Goal: Information Seeking & Learning: Learn about a topic

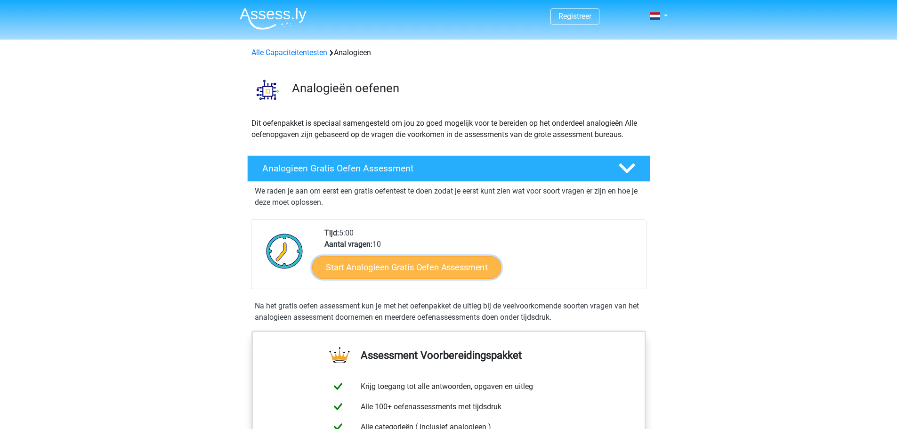
click at [433, 270] on link "Start Analogieen Gratis Oefen Assessment" at bounding box center [406, 267] width 189 height 23
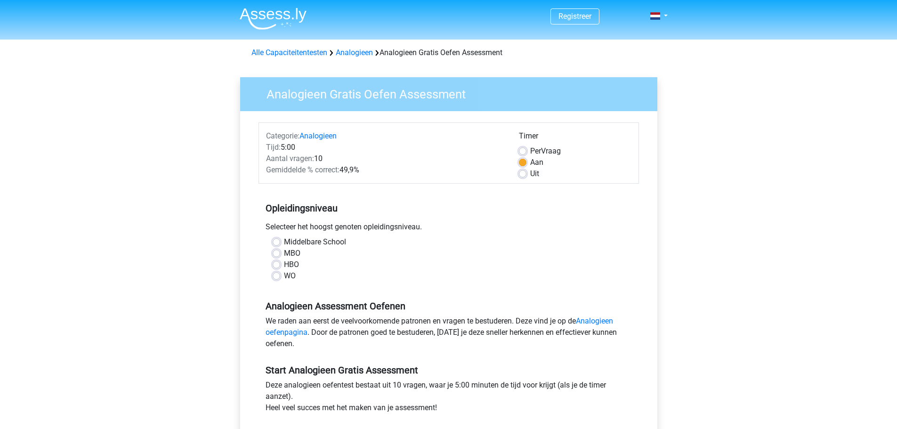
click at [292, 260] on label "HBO" at bounding box center [291, 264] width 15 height 11
click at [280, 260] on input "HBO" at bounding box center [277, 263] width 8 height 9
radio input "true"
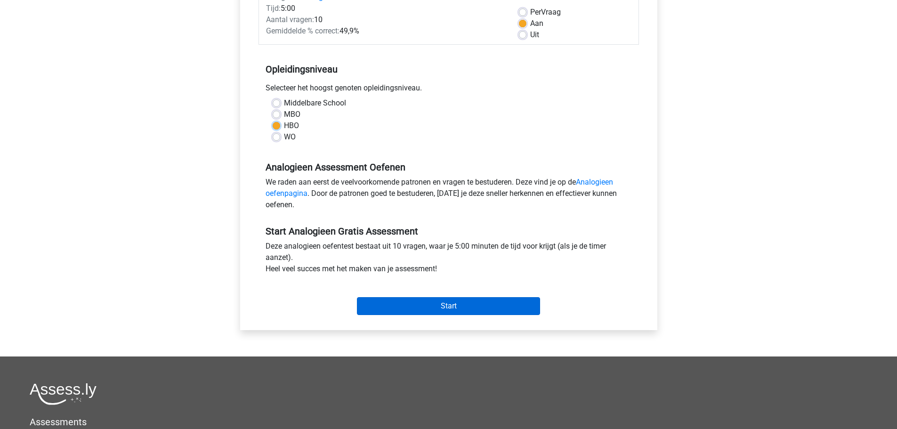
scroll to position [141, 0]
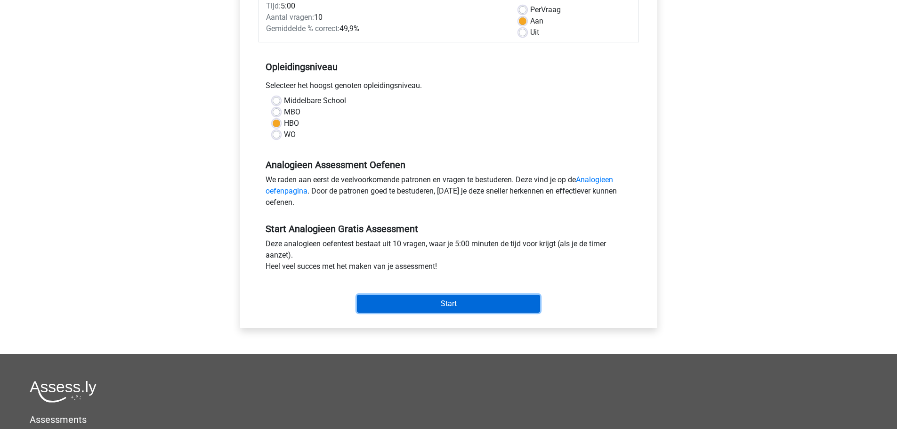
click at [437, 303] on input "Start" at bounding box center [448, 304] width 183 height 18
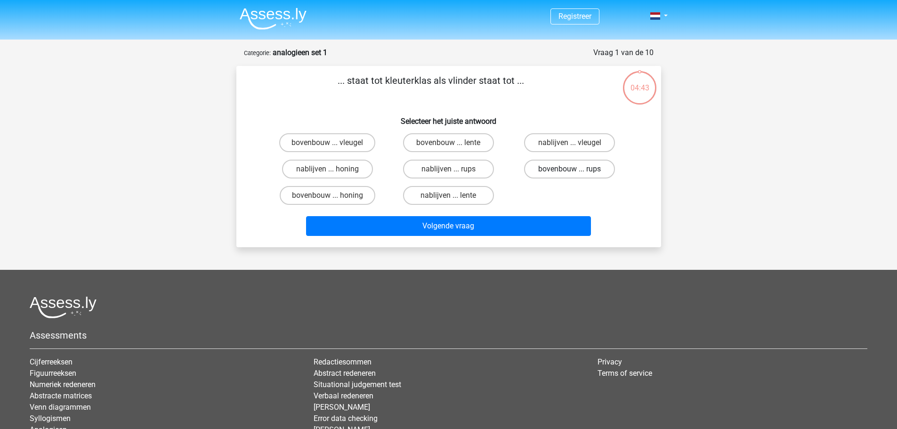
click at [571, 168] on label "bovenbouw ... rups" at bounding box center [569, 169] width 91 height 19
click at [571, 169] on input "bovenbouw ... rups" at bounding box center [573, 172] width 6 height 6
radio input "true"
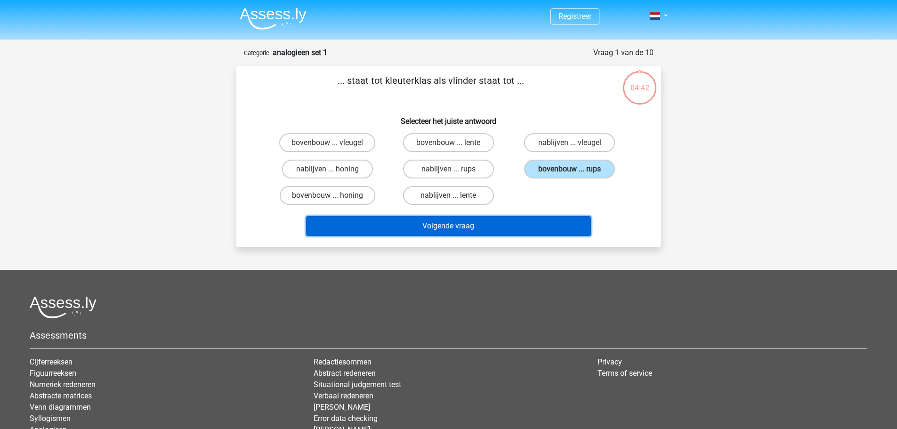
click at [462, 218] on button "Volgende vraag" at bounding box center [448, 226] width 285 height 20
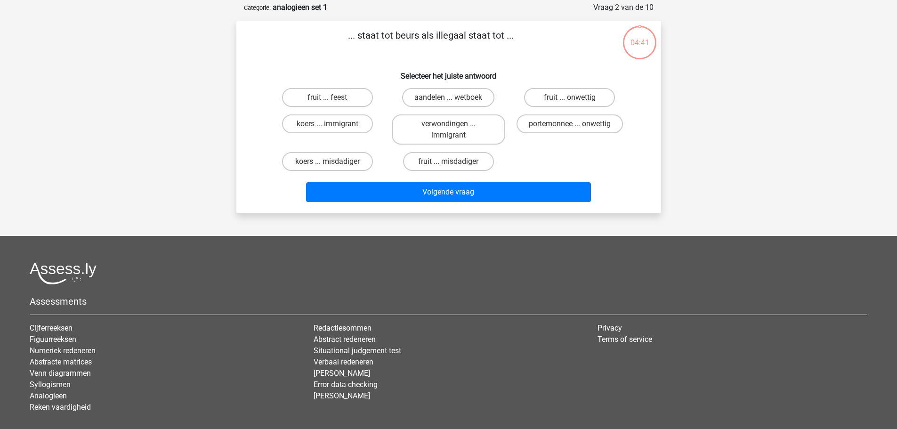
scroll to position [47, 0]
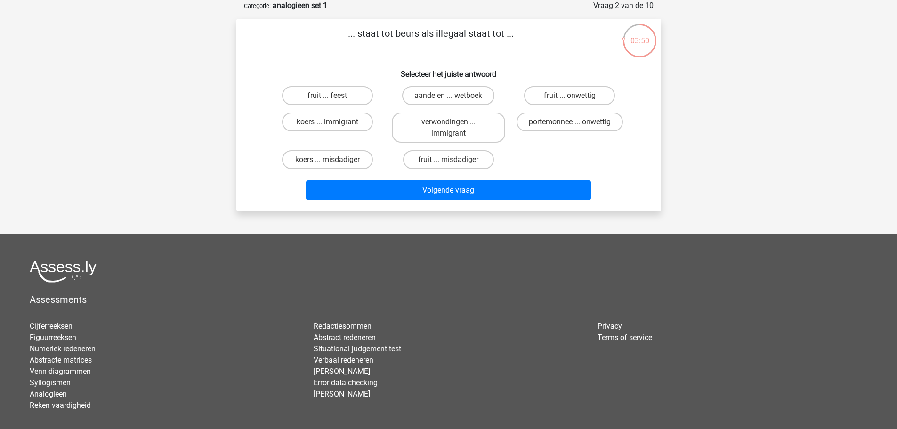
drag, startPoint x: 359, startPoint y: 35, endPoint x: 508, endPoint y: 43, distance: 149.0
click at [508, 43] on p "... staat tot beurs als illegaal staat tot ..." at bounding box center [430, 40] width 359 height 28
copy p "staat tot beurs als illegaal staat tot ."
click at [552, 120] on label "portemonnee ... onwettig" at bounding box center [570, 122] width 106 height 19
click at [570, 122] on input "portemonnee ... onwettig" at bounding box center [573, 125] width 6 height 6
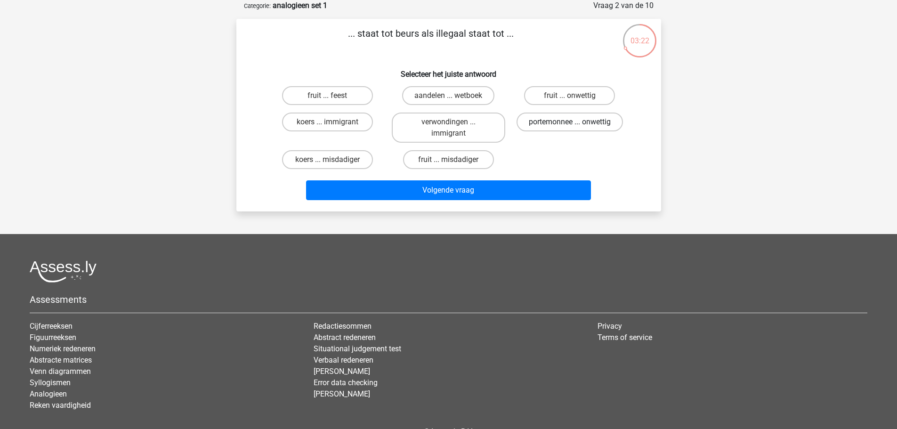
radio input "true"
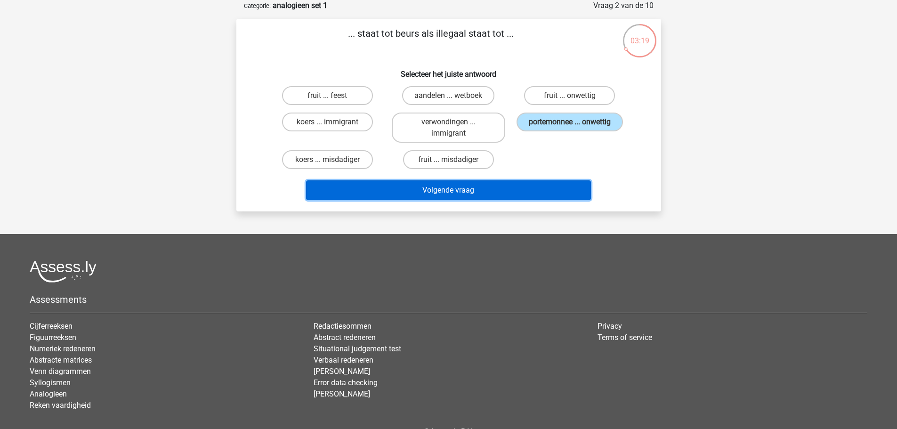
click at [446, 193] on button "Volgende vraag" at bounding box center [448, 190] width 285 height 20
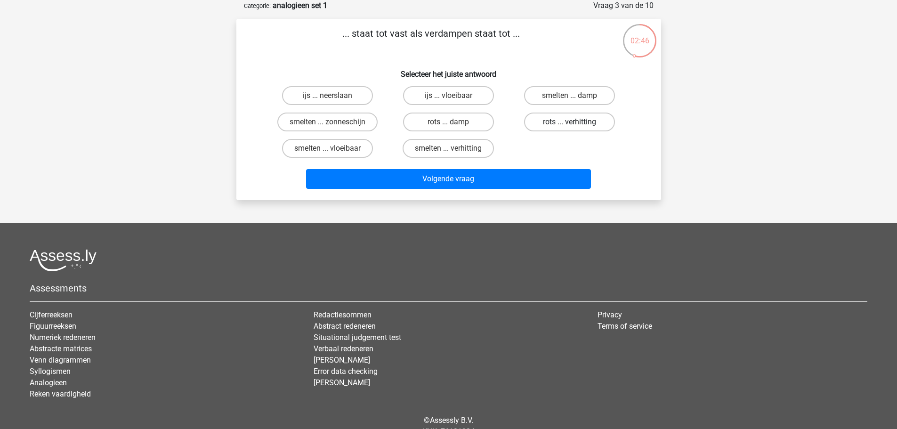
click at [578, 120] on label "rots ... verhitting" at bounding box center [569, 122] width 91 height 19
click at [576, 122] on input "rots ... verhitting" at bounding box center [573, 125] width 6 height 6
radio input "true"
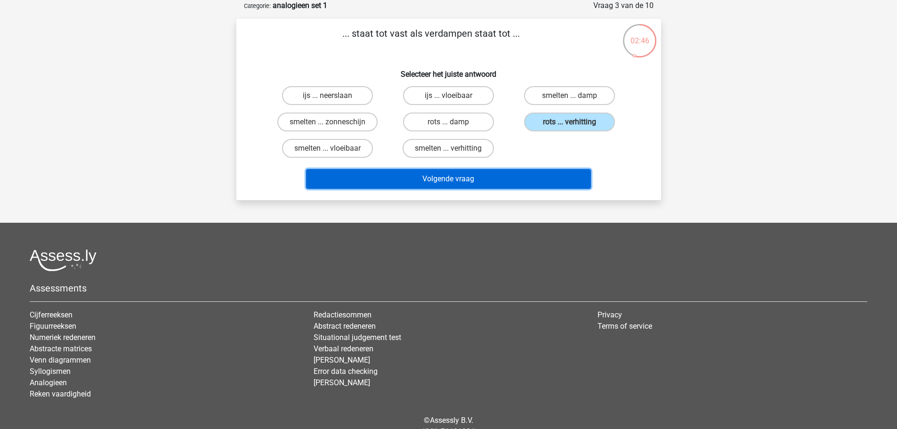
click at [478, 182] on button "Volgende vraag" at bounding box center [448, 179] width 285 height 20
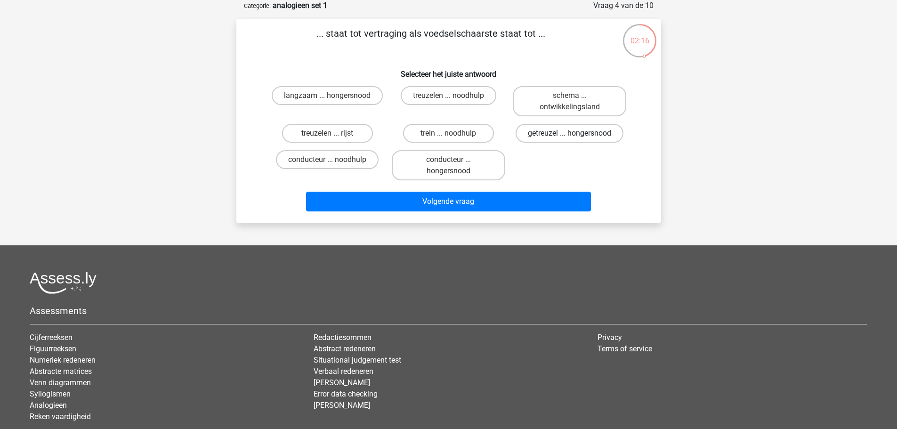
click at [550, 133] on label "getreuzel ... hongersnood" at bounding box center [570, 133] width 108 height 19
click at [570, 133] on input "getreuzel ... hongersnood" at bounding box center [573, 136] width 6 height 6
radio input "true"
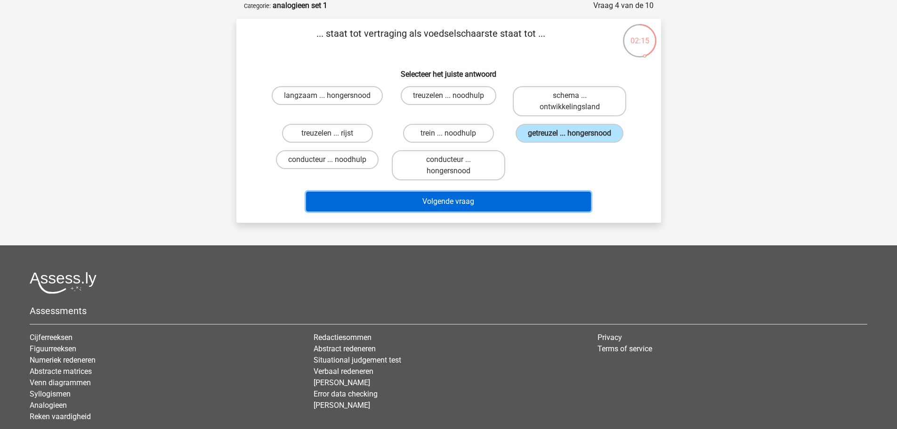
click at [448, 204] on button "Volgende vraag" at bounding box center [448, 202] width 285 height 20
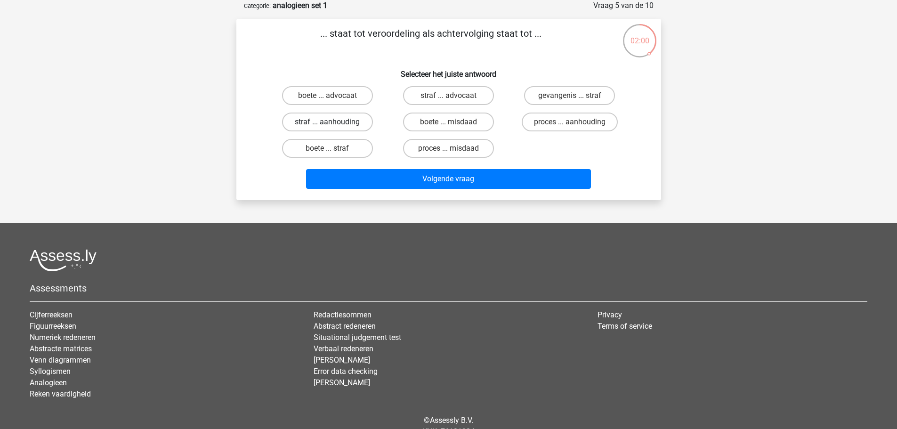
click at [319, 121] on label "straf ... aanhouding" at bounding box center [327, 122] width 91 height 19
click at [327, 122] on input "straf ... aanhouding" at bounding box center [330, 125] width 6 height 6
radio input "true"
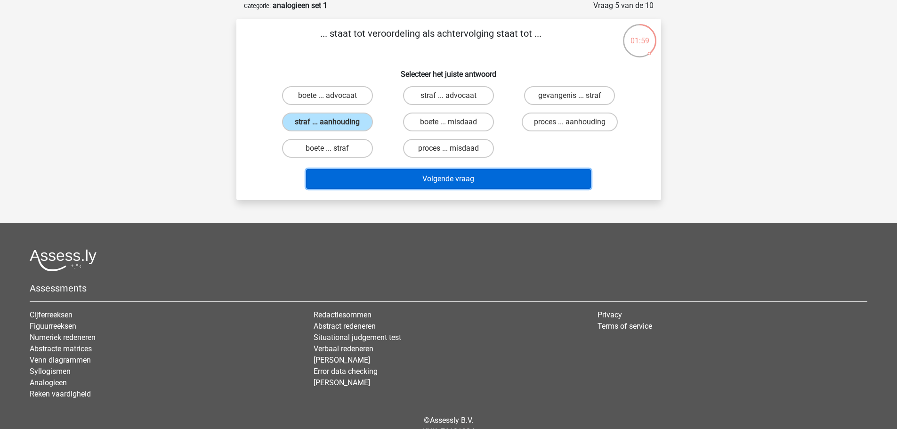
click at [445, 179] on button "Volgende vraag" at bounding box center [448, 179] width 285 height 20
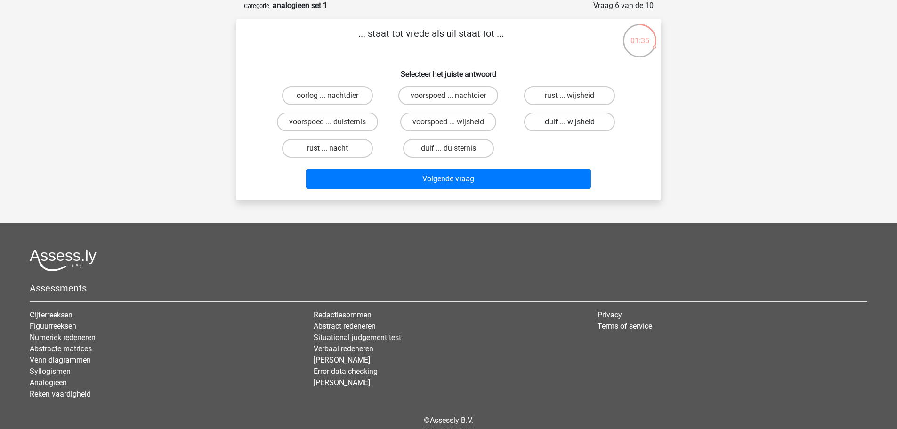
click at [565, 121] on label "duif ... wijsheid" at bounding box center [569, 122] width 91 height 19
click at [570, 122] on input "duif ... wijsheid" at bounding box center [573, 125] width 6 height 6
radio input "true"
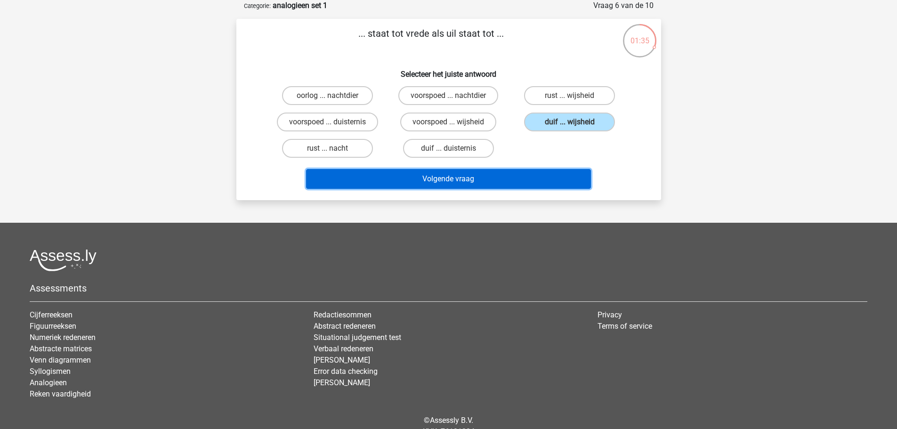
click at [477, 171] on button "Volgende vraag" at bounding box center [448, 179] width 285 height 20
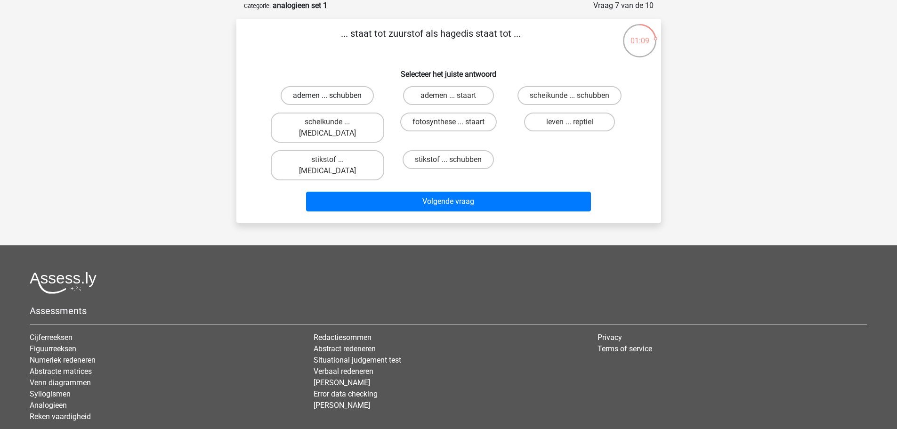
click at [350, 95] on label "ademen ... schubben" at bounding box center [327, 95] width 93 height 19
click at [333, 96] on input "ademen ... schubben" at bounding box center [330, 99] width 6 height 6
radio input "true"
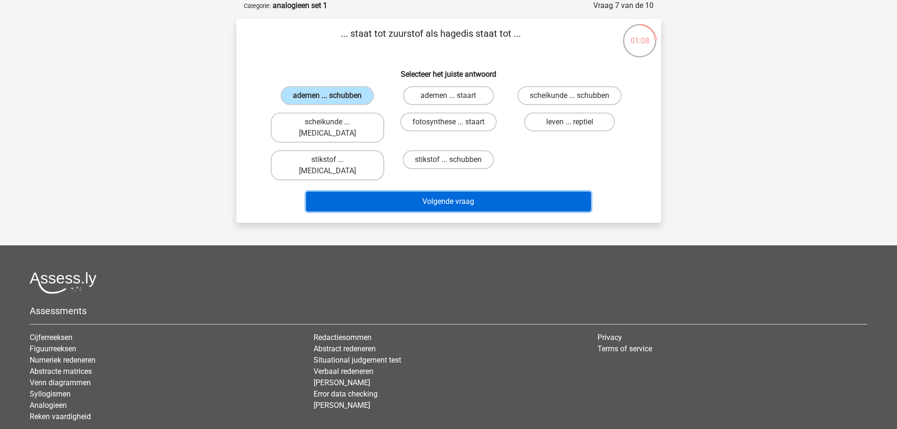
click at [481, 192] on button "Volgende vraag" at bounding box center [448, 202] width 285 height 20
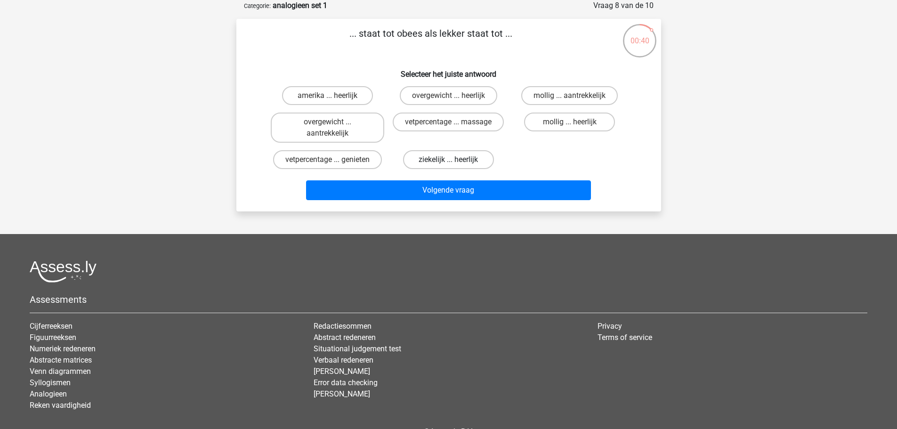
click at [449, 158] on label "ziekelijk ... heerlijk" at bounding box center [448, 159] width 91 height 19
click at [449, 160] on input "ziekelijk ... heerlijk" at bounding box center [451, 163] width 6 height 6
radio input "true"
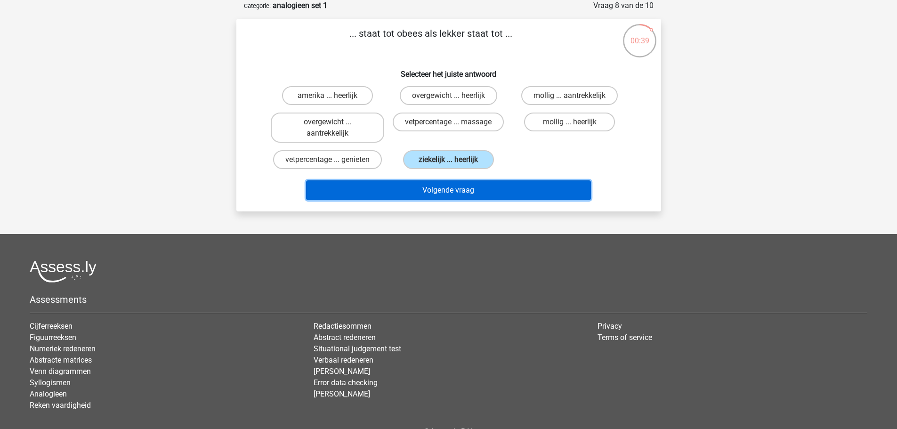
click at [468, 186] on button "Volgende vraag" at bounding box center [448, 190] width 285 height 20
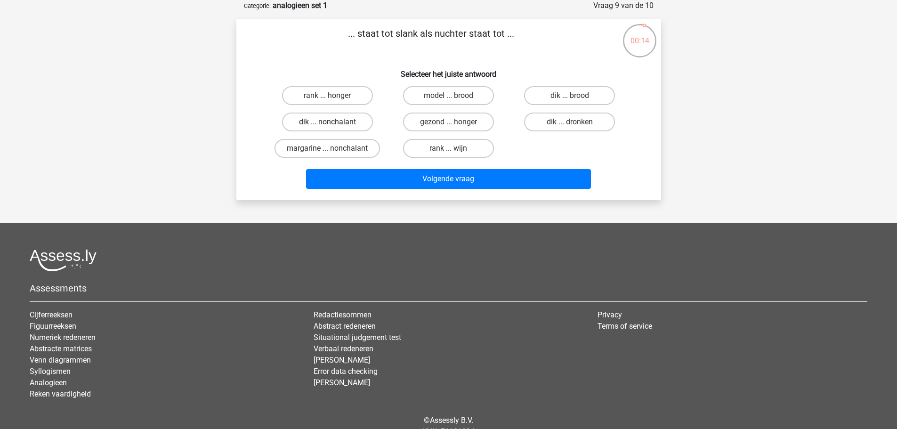
click at [347, 119] on label "dik ... nonchalant" at bounding box center [327, 122] width 91 height 19
click at [333, 122] on input "dik ... nonchalant" at bounding box center [330, 125] width 6 height 6
radio input "true"
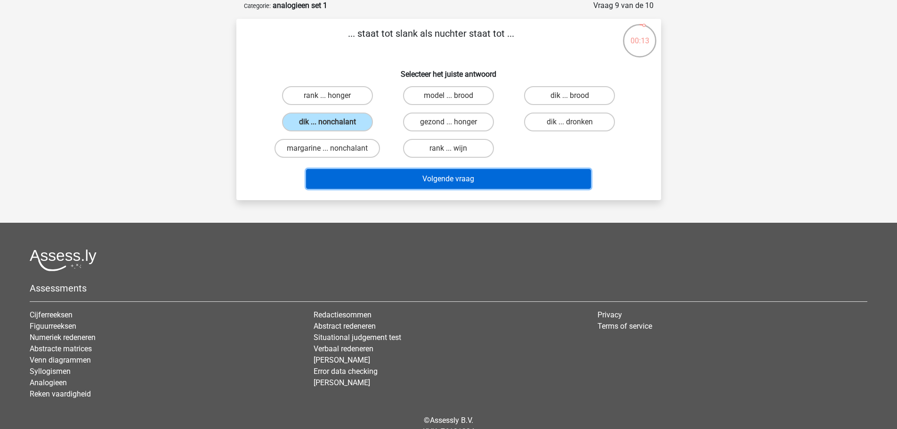
click at [460, 181] on button "Volgende vraag" at bounding box center [448, 179] width 285 height 20
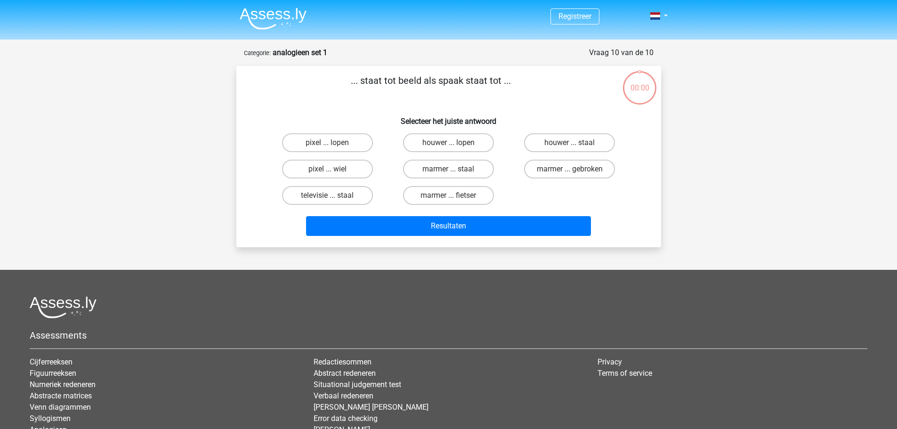
scroll to position [47, 0]
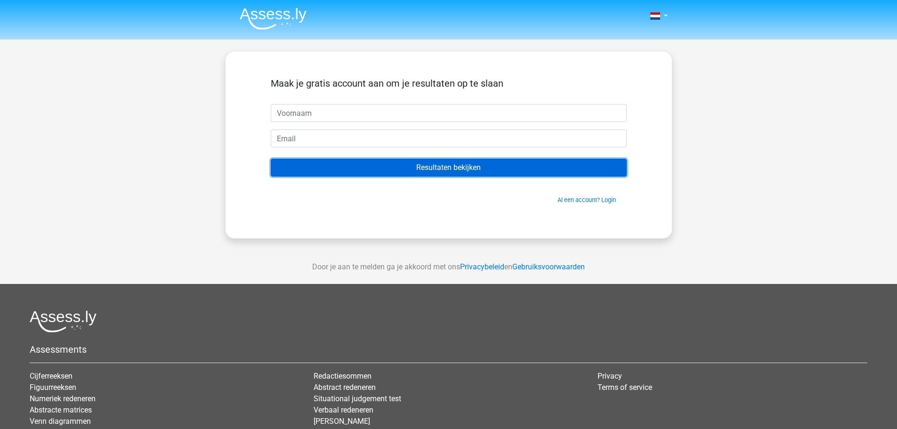
click at [411, 162] on input "Resultaten bekijken" at bounding box center [449, 168] width 356 height 18
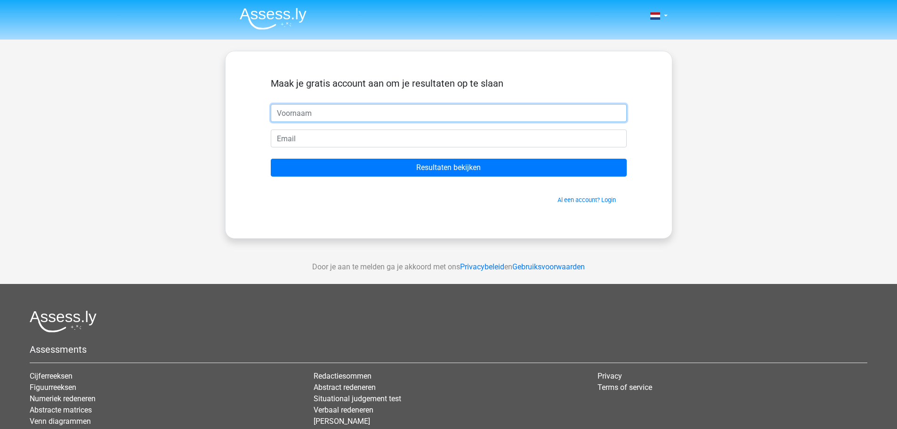
click at [343, 110] on input "text" at bounding box center [449, 113] width 356 height 18
type input "xxx"
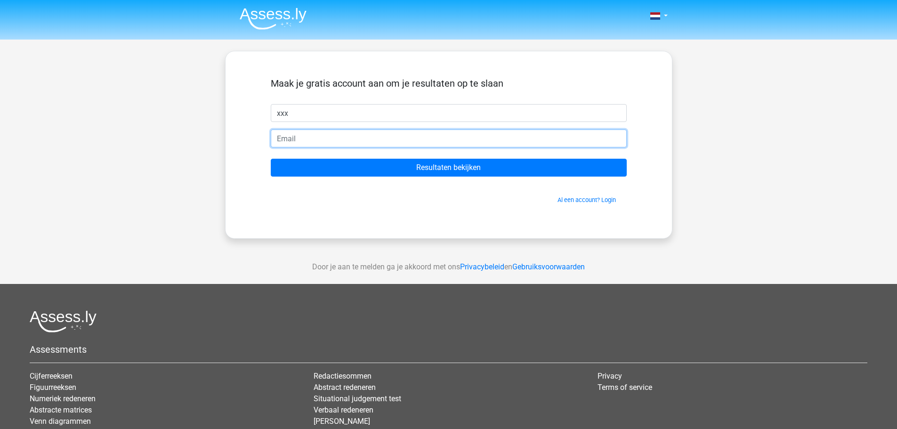
click at [293, 141] on input "email" at bounding box center [449, 139] width 356 height 18
type input "xxx@xxx.nl"
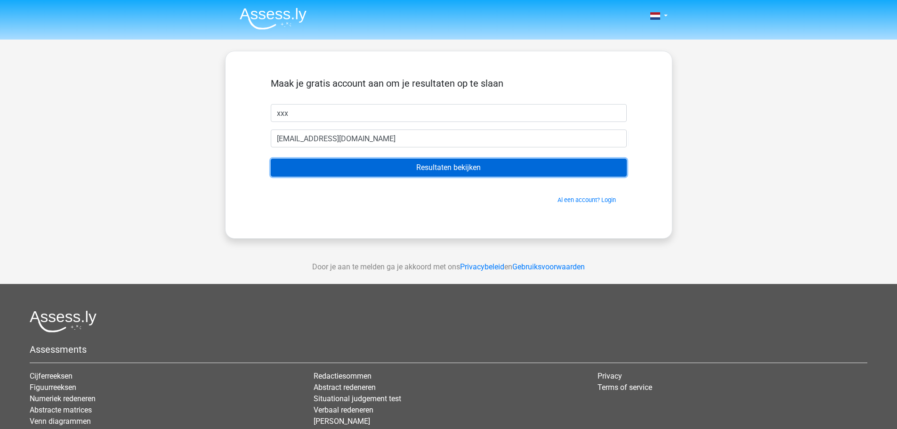
click at [433, 167] on input "Resultaten bekijken" at bounding box center [449, 168] width 356 height 18
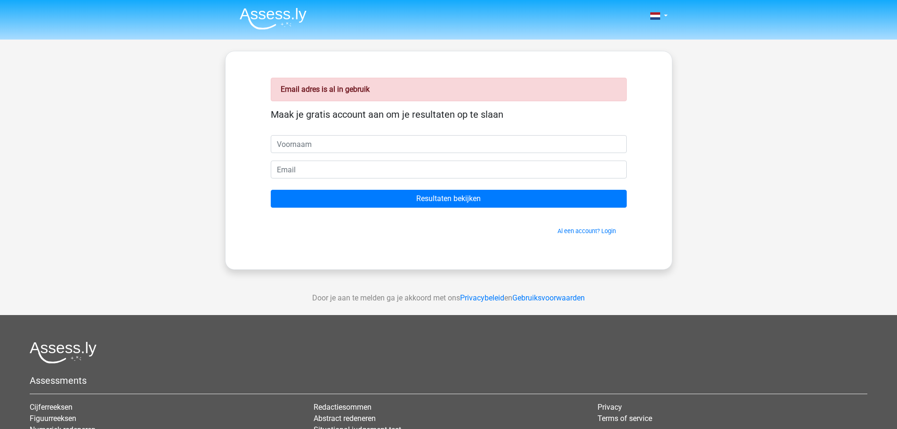
click at [338, 146] on input "text" at bounding box center [449, 144] width 356 height 18
type input "xxx"
click at [308, 168] on input "email" at bounding box center [449, 170] width 356 height 18
type input "info@westerlaken.eu"
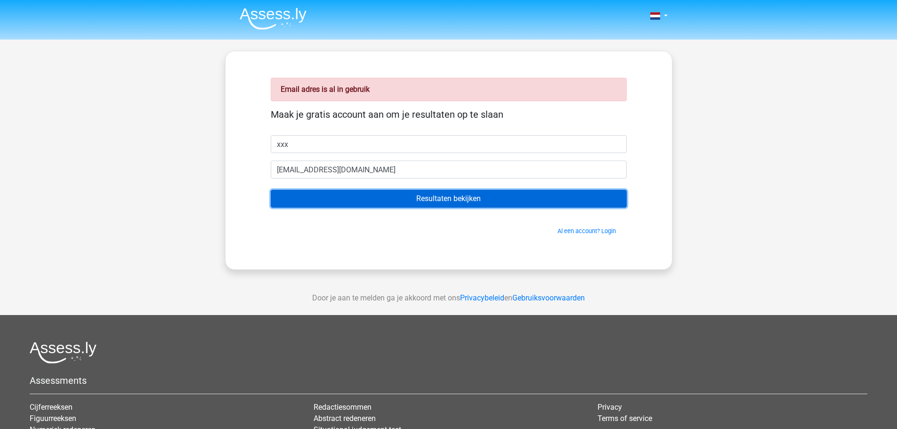
click at [441, 197] on input "Resultaten bekijken" at bounding box center [449, 199] width 356 height 18
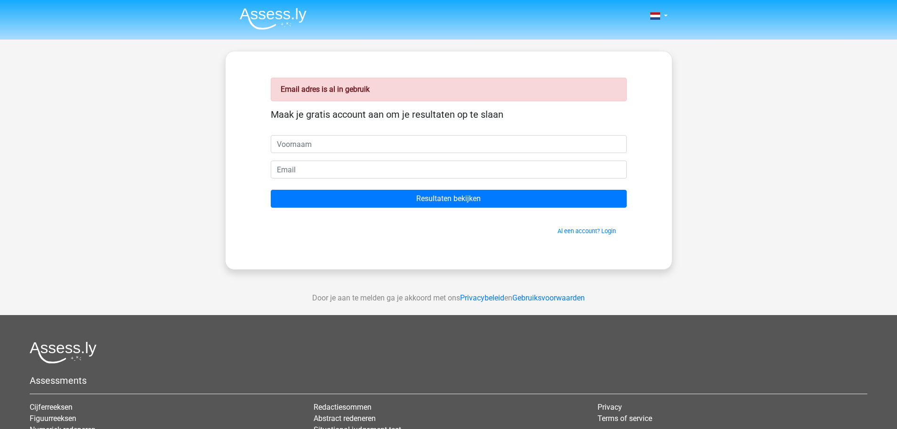
click at [332, 147] on input "text" at bounding box center [449, 144] width 356 height 18
type input "xxxx"
click at [305, 172] on input "email" at bounding box center [449, 170] width 356 height 18
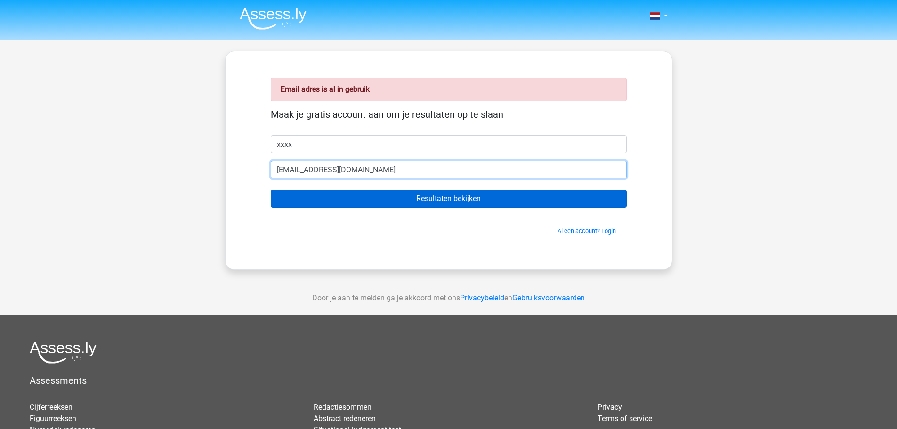
type input "[EMAIL_ADDRESS][DOMAIN_NAME]"
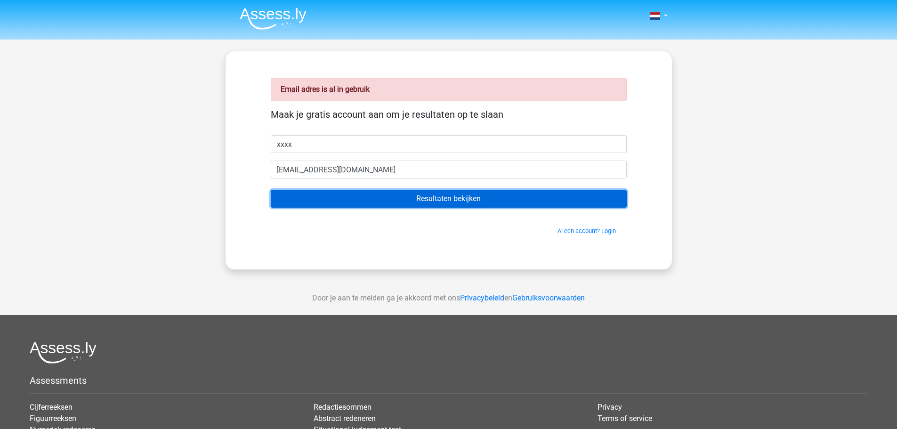
click at [431, 196] on input "Resultaten bekijken" at bounding box center [449, 199] width 356 height 18
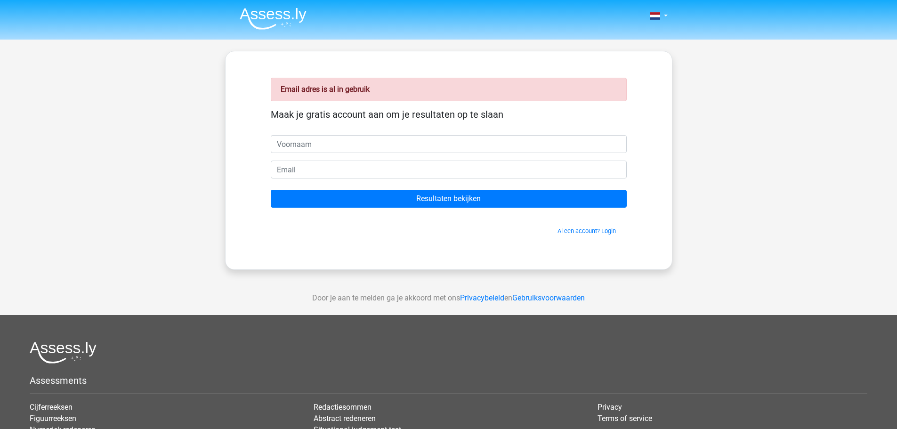
click at [324, 146] on input "text" at bounding box center [449, 144] width 356 height 18
type input "etst"
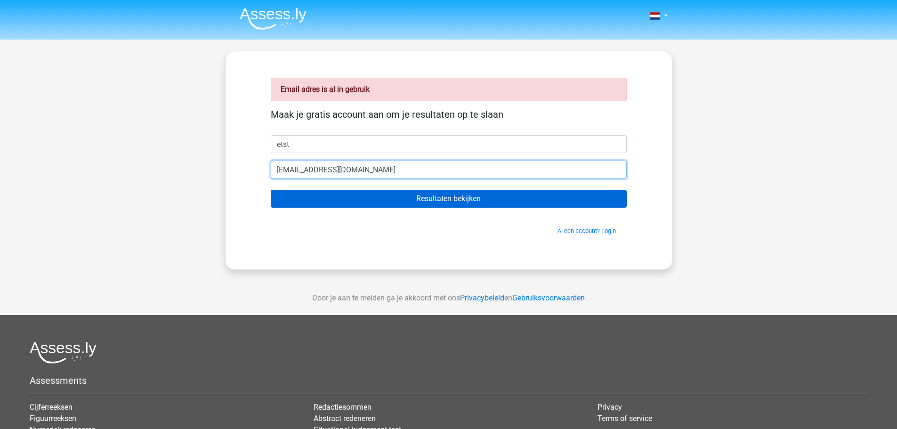
type input "[EMAIL_ADDRESS][DOMAIN_NAME]"
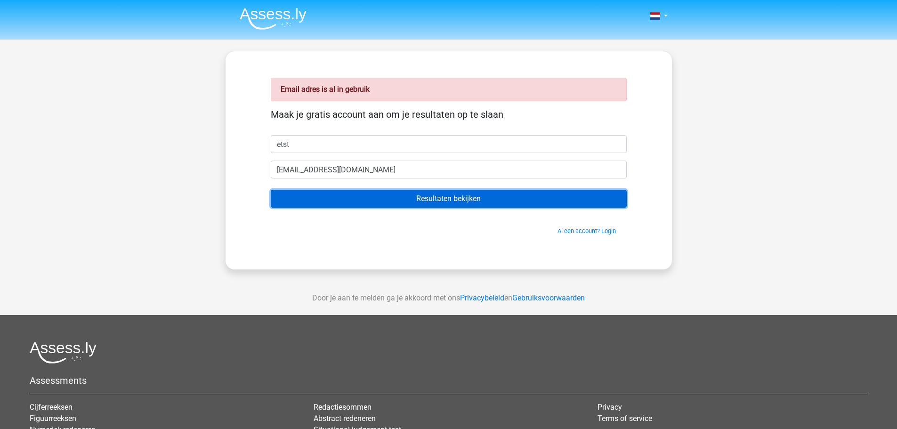
click at [408, 200] on input "Resultaten bekijken" at bounding box center [449, 199] width 356 height 18
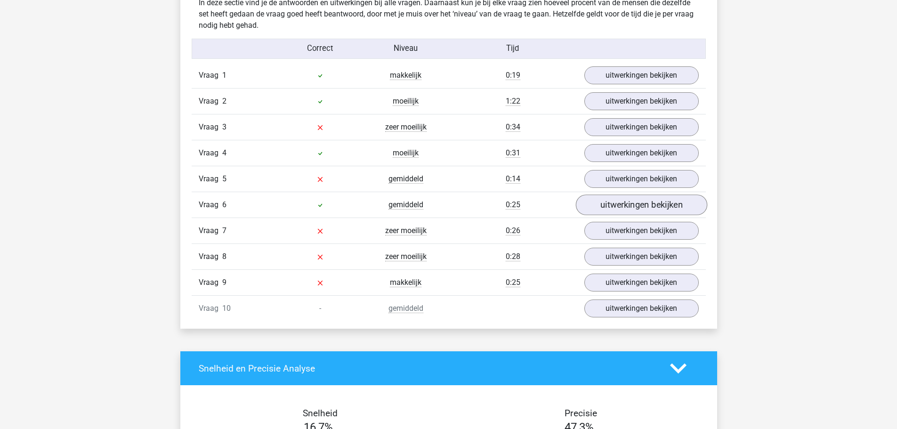
scroll to position [754, 0]
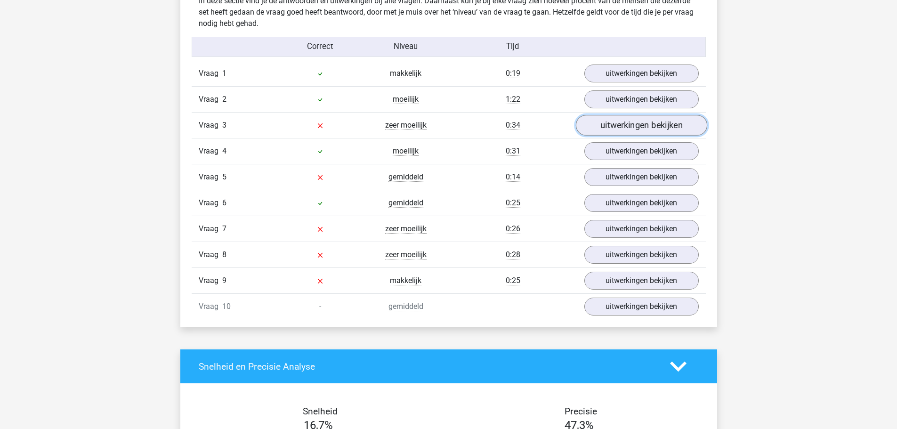
click at [628, 123] on link "uitwerkingen bekijken" at bounding box center [641, 125] width 131 height 21
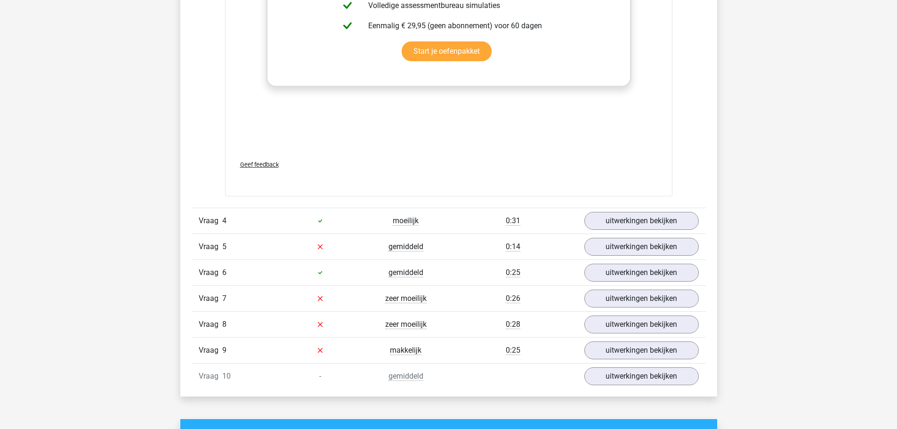
scroll to position [1224, 0]
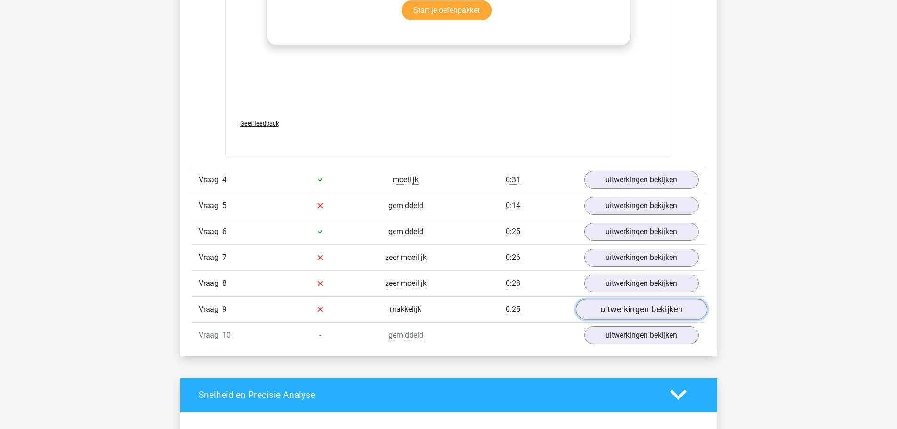
click at [619, 310] on link "uitwerkingen bekijken" at bounding box center [641, 309] width 131 height 21
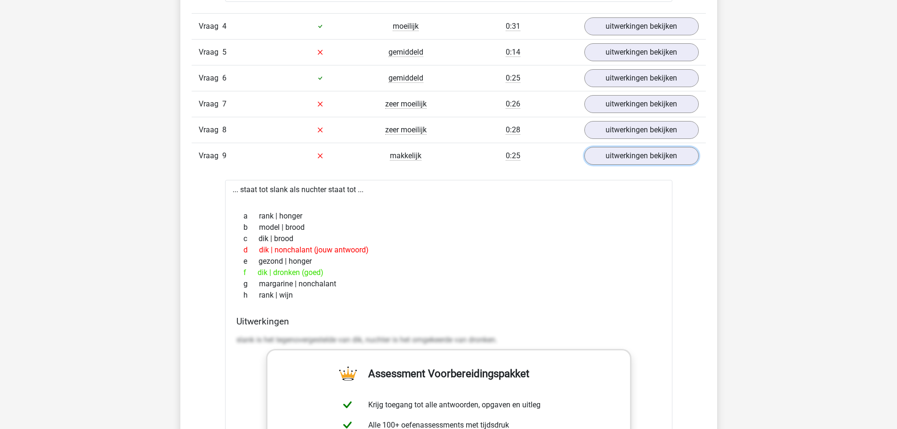
scroll to position [1319, 0]
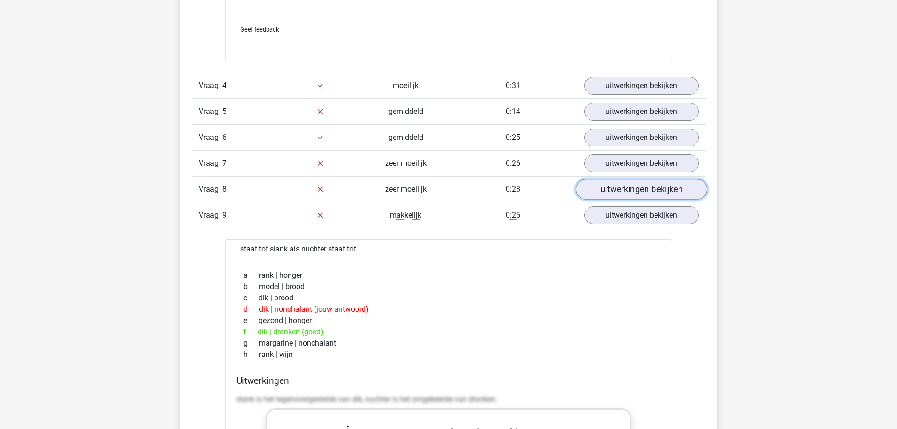
click at [625, 185] on link "uitwerkingen bekijken" at bounding box center [641, 189] width 131 height 21
